Goal: Find specific page/section: Find specific page/section

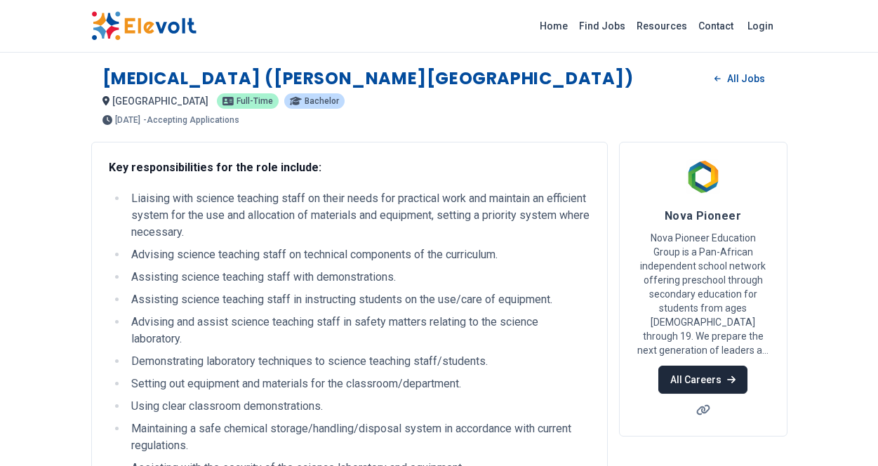
click at [695, 366] on link "All Careers" at bounding box center [702, 380] width 89 height 28
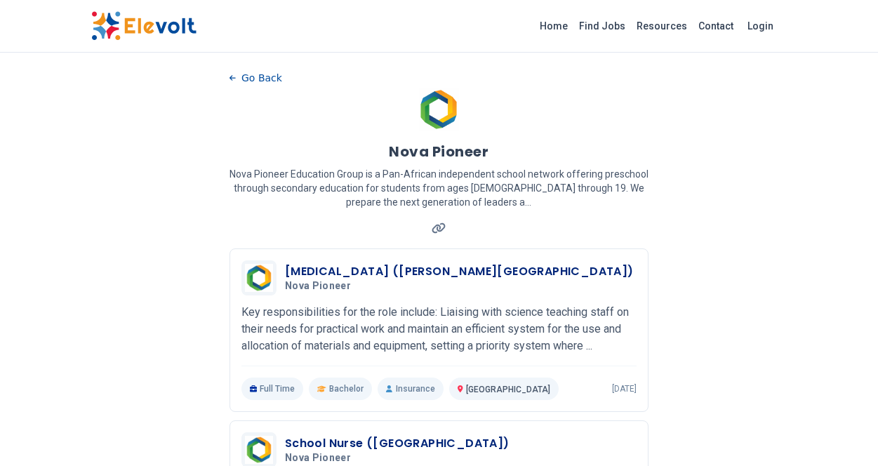
click at [359, 238] on div "Go Back Nova Pioneer Nova Pioneer Education Group is a Pan-African independent …" at bounding box center [438, 157] width 419 height 181
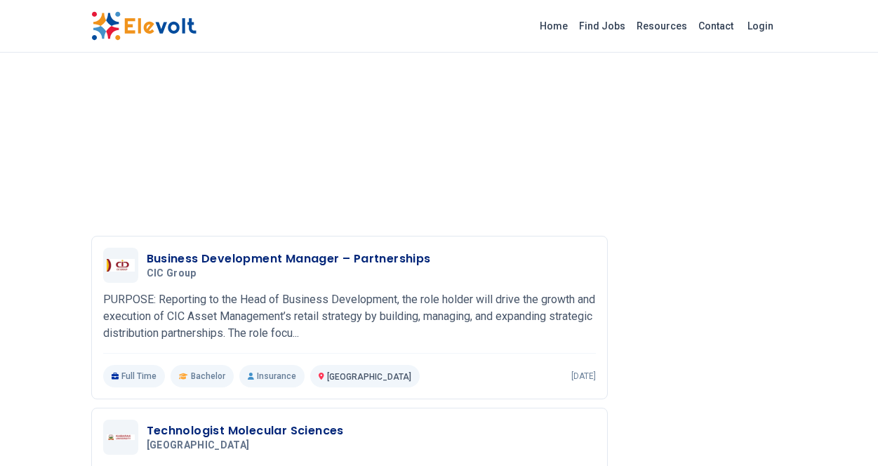
scroll to position [1932, 0]
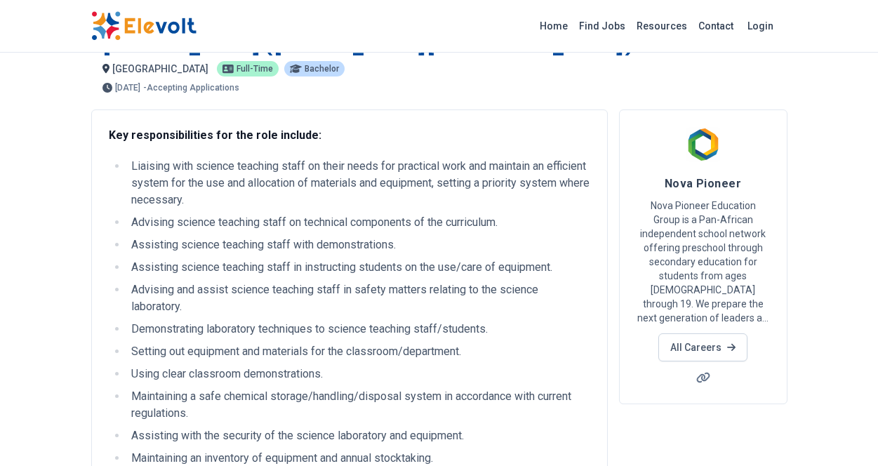
scroll to position [0, 0]
